Goal: Entertainment & Leisure: Consume media (video, audio)

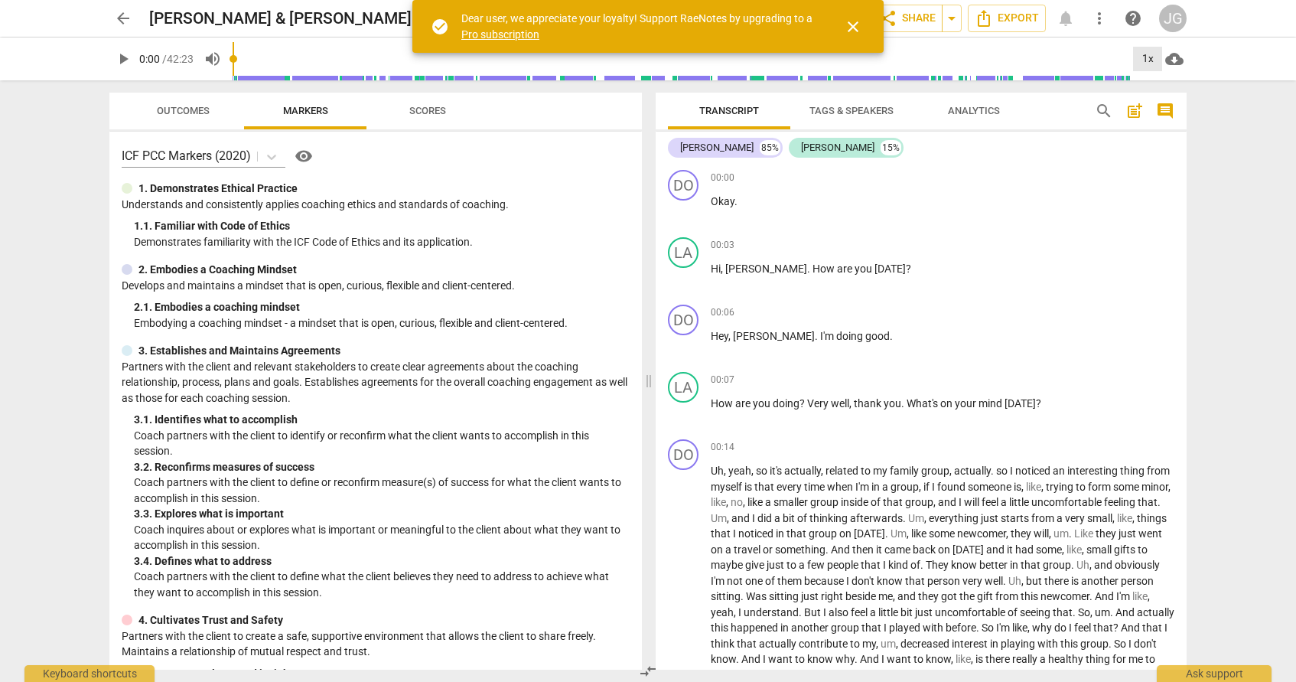
click at [1149, 59] on div "1x" at bounding box center [1147, 59] width 29 height 24
click at [1153, 176] on li "2x" at bounding box center [1158, 176] width 51 height 29
click at [846, 30] on span "close" at bounding box center [853, 27] width 18 height 18
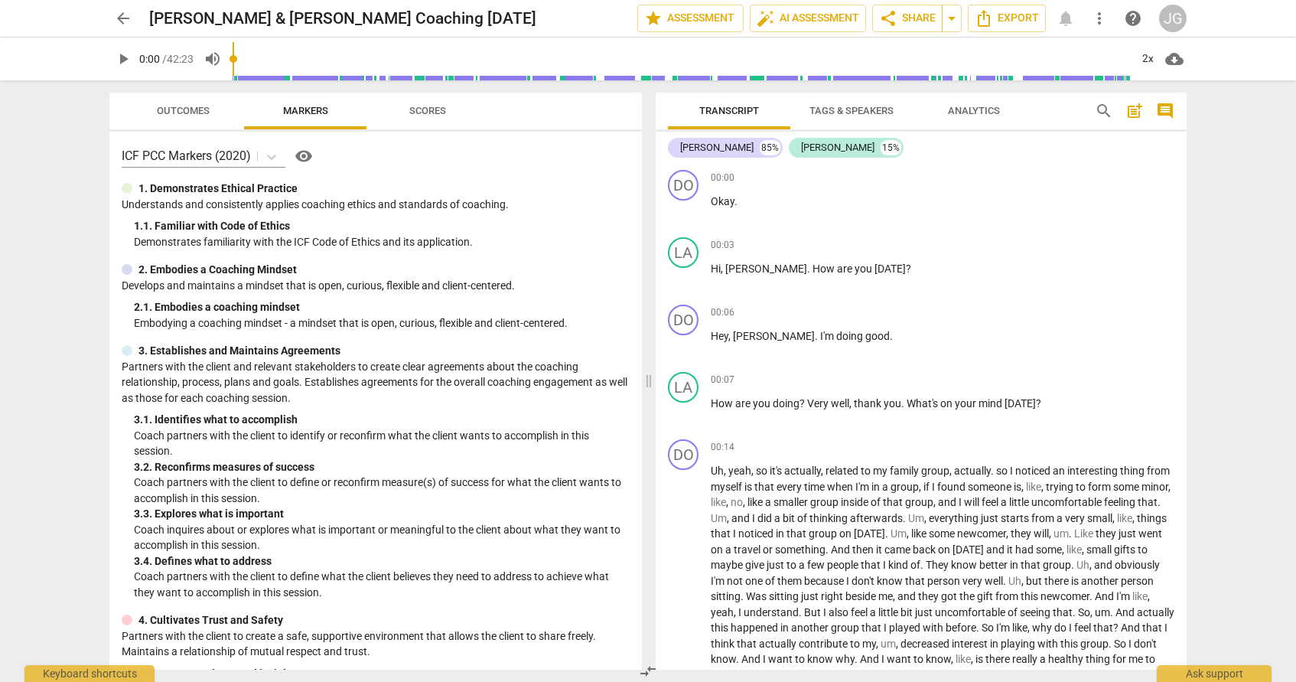
click at [129, 61] on span "play_arrow" at bounding box center [123, 59] width 18 height 18
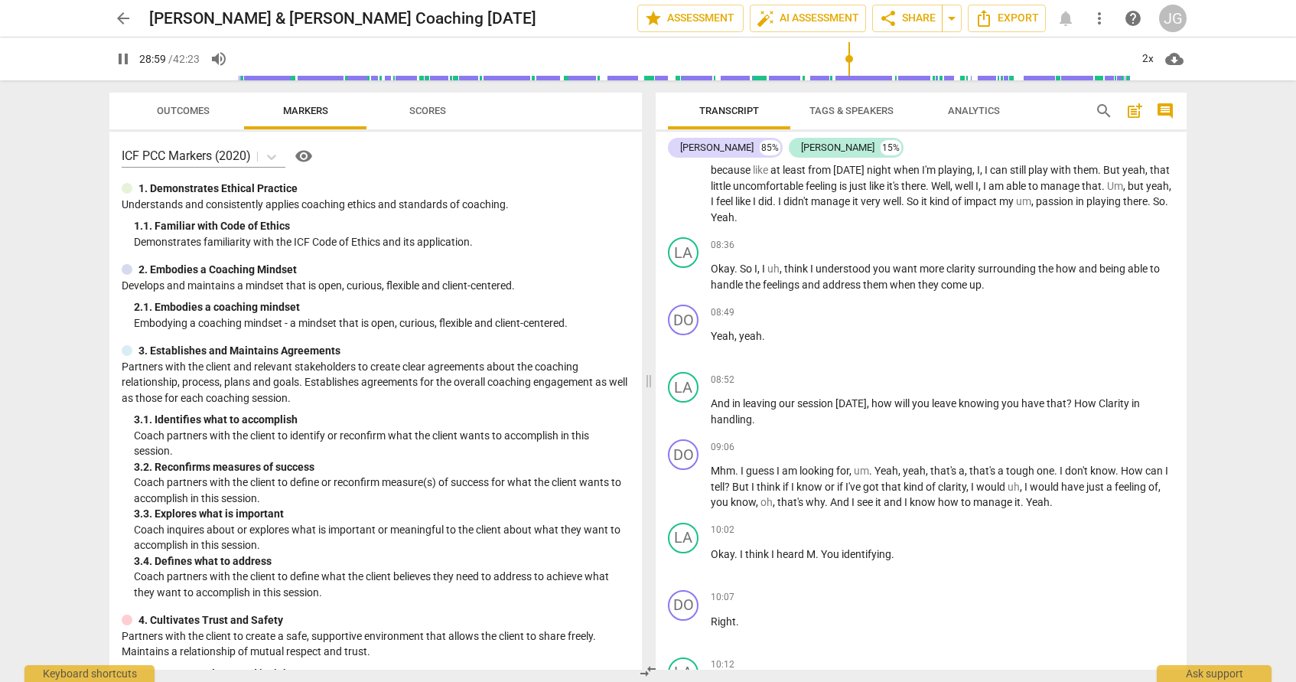
scroll to position [4191, 0]
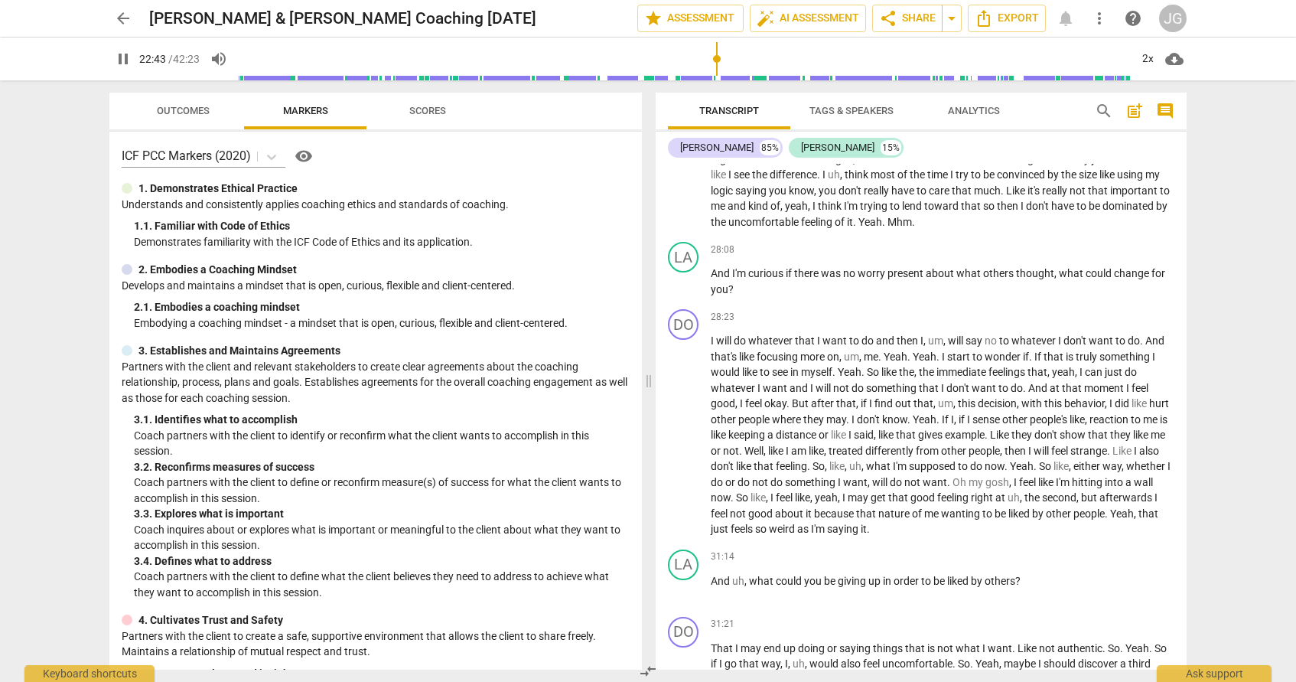
click at [717, 72] on input "range" at bounding box center [685, 58] width 892 height 49
click at [118, 63] on span "pause" at bounding box center [123, 59] width 18 height 18
click at [118, 63] on span "play_arrow" at bounding box center [123, 59] width 18 height 18
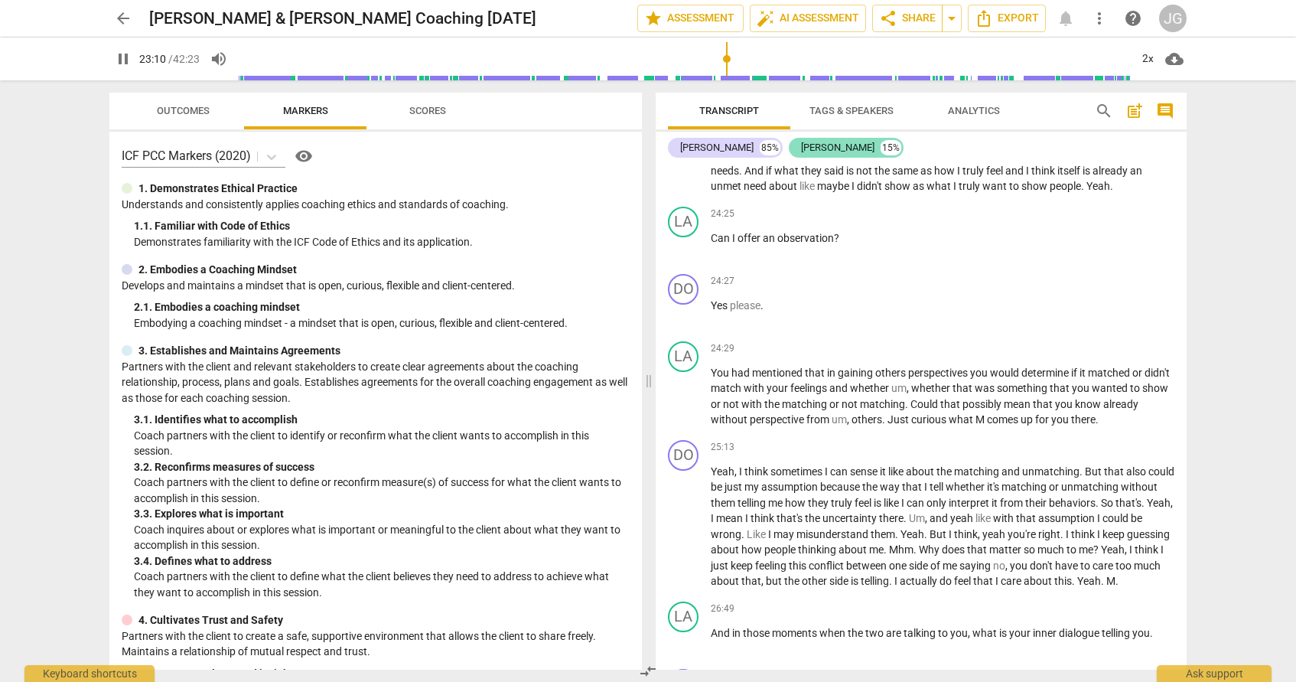
click at [881, 146] on div "15%" at bounding box center [891, 147] width 21 height 15
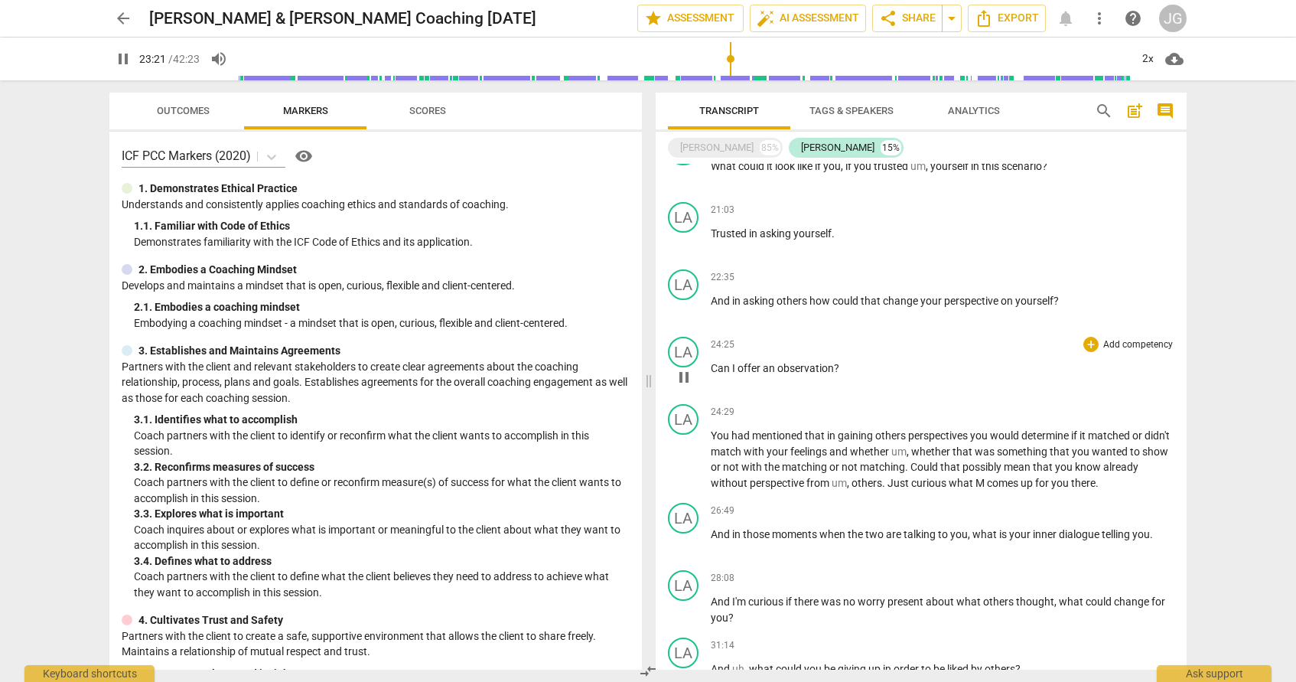
scroll to position [1174, 0]
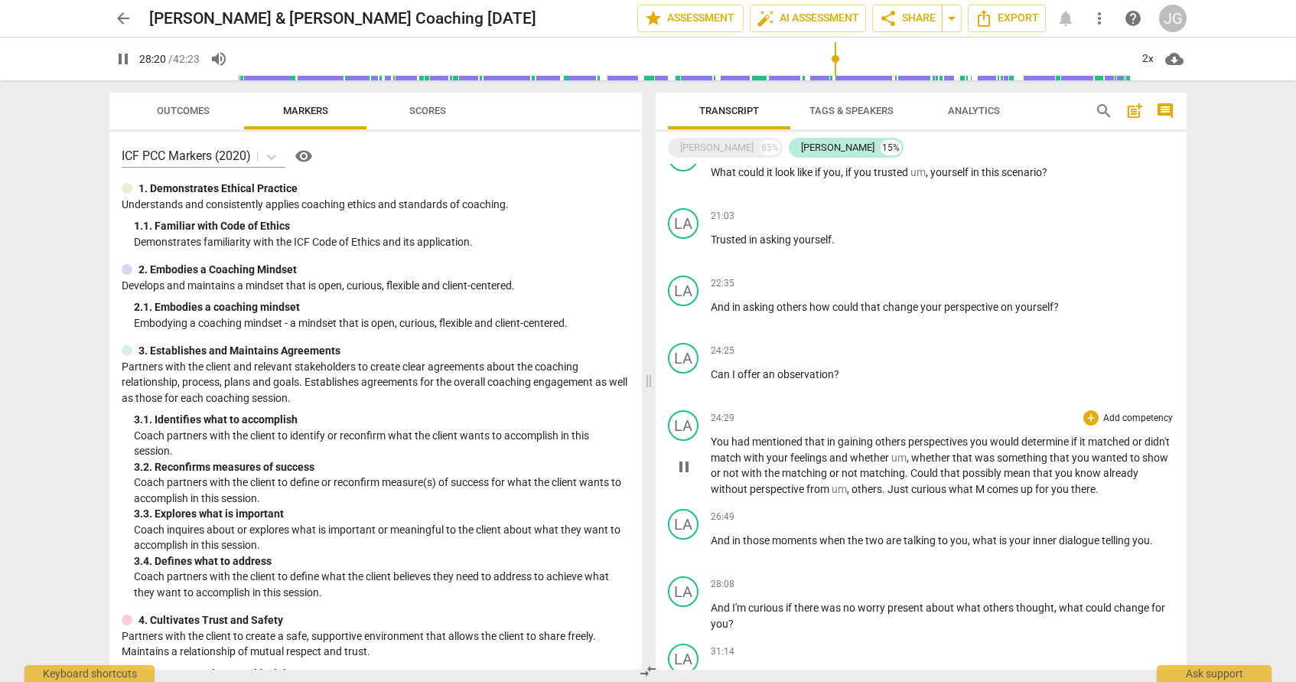
click at [725, 445] on span "You" at bounding box center [721, 441] width 21 height 12
click at [680, 469] on span "pause" at bounding box center [684, 467] width 18 height 18
click at [680, 469] on span "play_arrow" at bounding box center [684, 467] width 18 height 18
click at [683, 472] on span "pause" at bounding box center [684, 467] width 18 height 18
click at [683, 472] on span "play_arrow" at bounding box center [684, 467] width 18 height 18
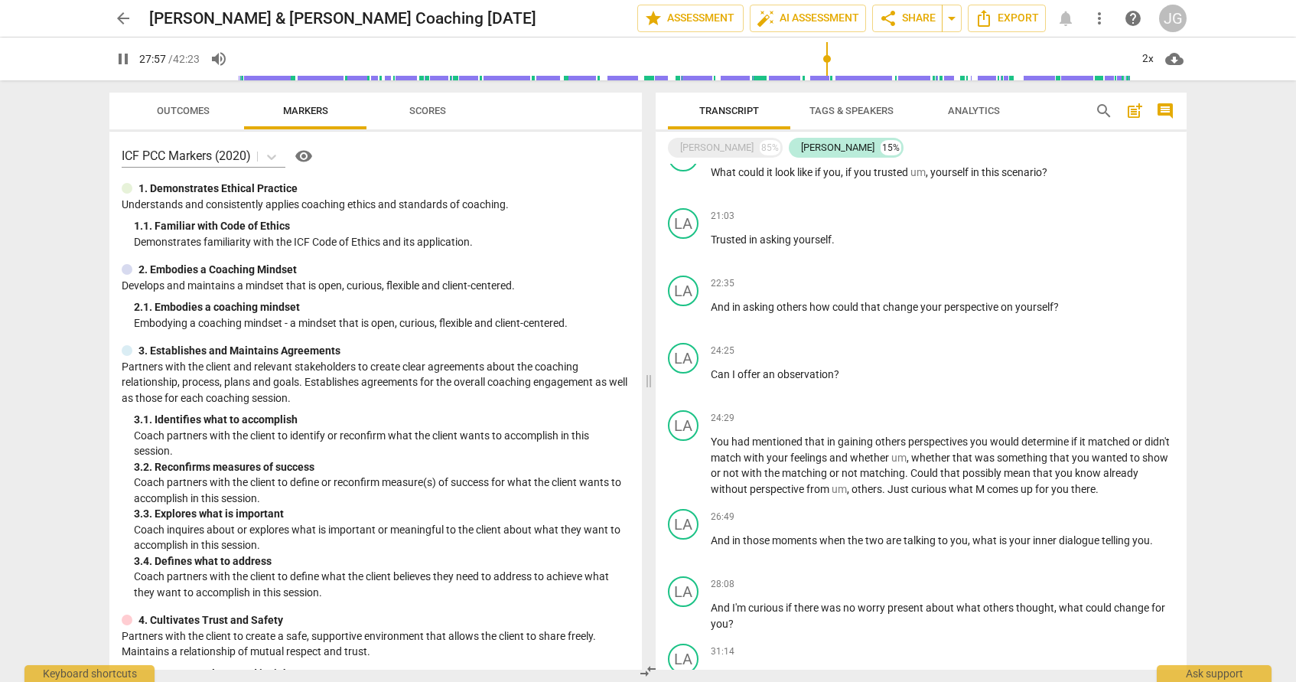
click at [126, 63] on span "pause" at bounding box center [123, 59] width 18 height 18
type input "1678"
